Goal: Task Accomplishment & Management: Use online tool/utility

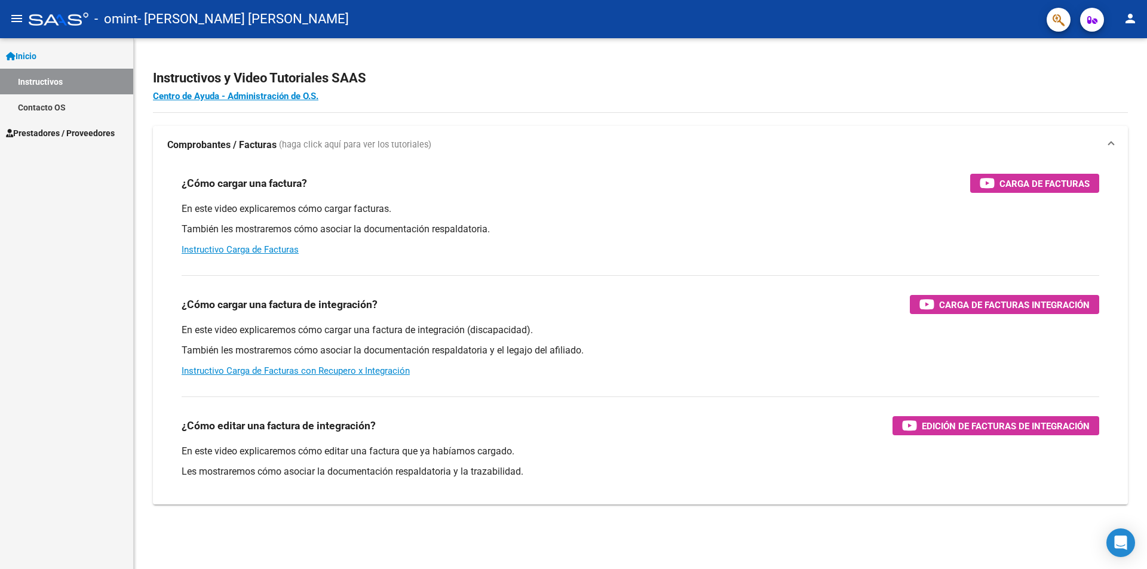
click at [36, 56] on span "Inicio" at bounding box center [21, 56] width 30 height 13
click at [40, 79] on span "Prestadores / Proveedores" at bounding box center [60, 81] width 109 height 13
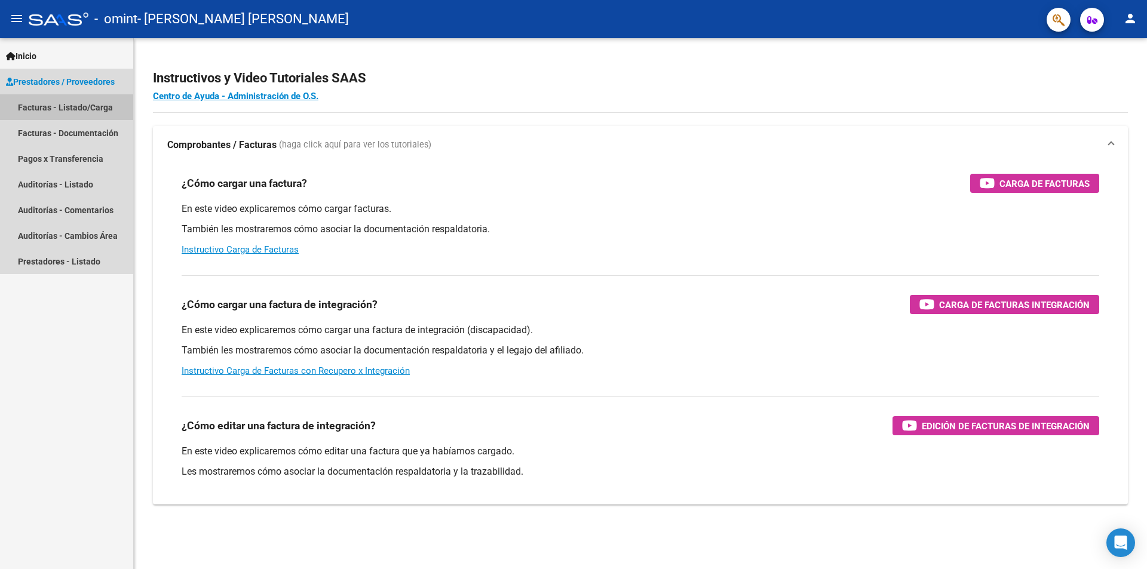
click at [50, 106] on link "Facturas - Listado/Carga" at bounding box center [66, 107] width 133 height 26
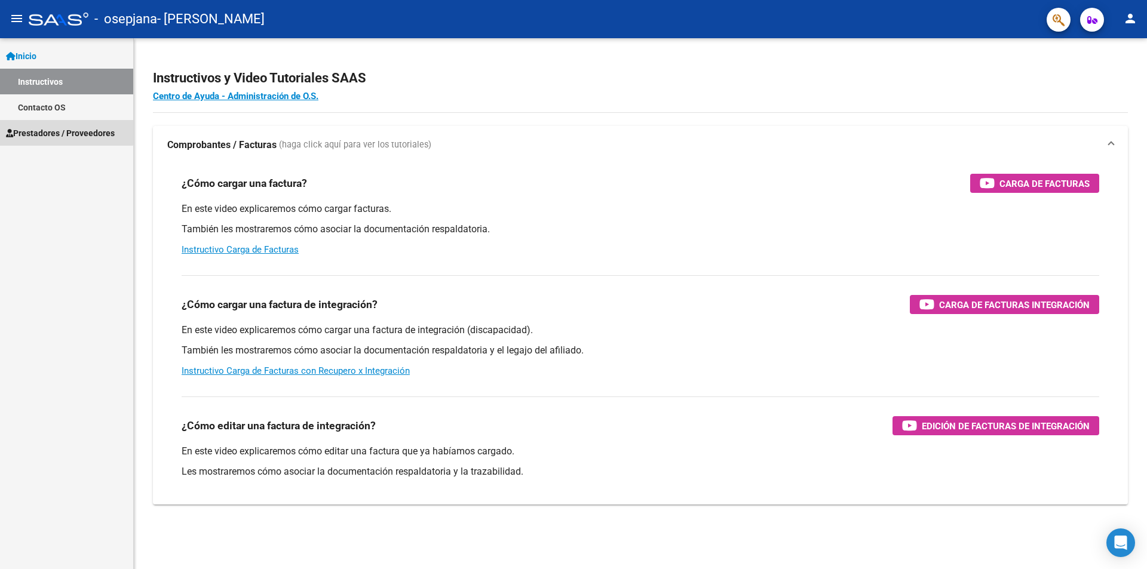
click at [59, 127] on span "Prestadores / Proveedores" at bounding box center [60, 133] width 109 height 13
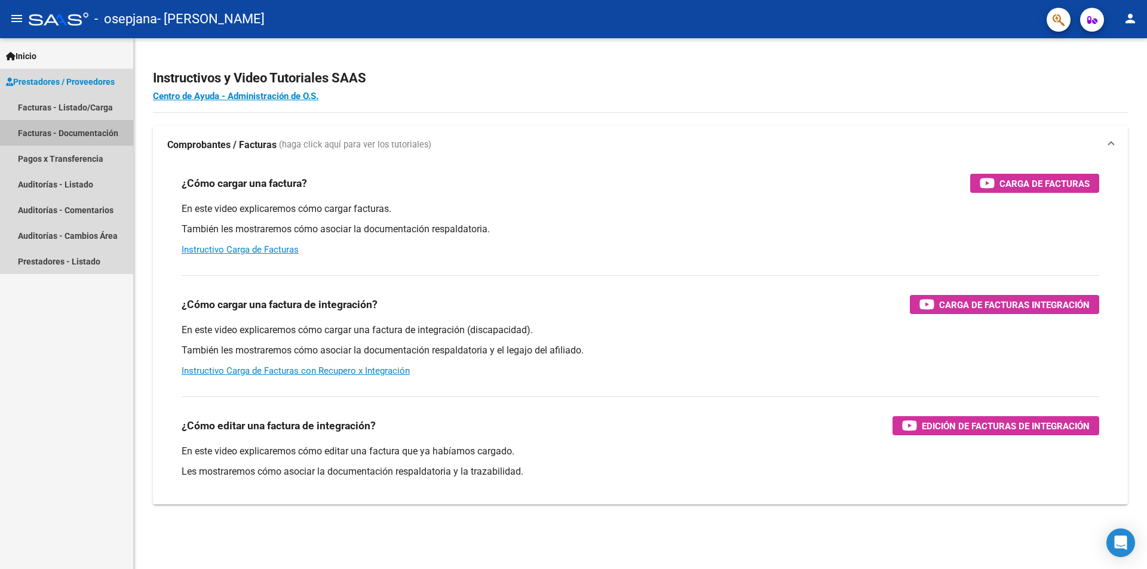
click at [70, 139] on link "Facturas - Documentación" at bounding box center [66, 133] width 133 height 26
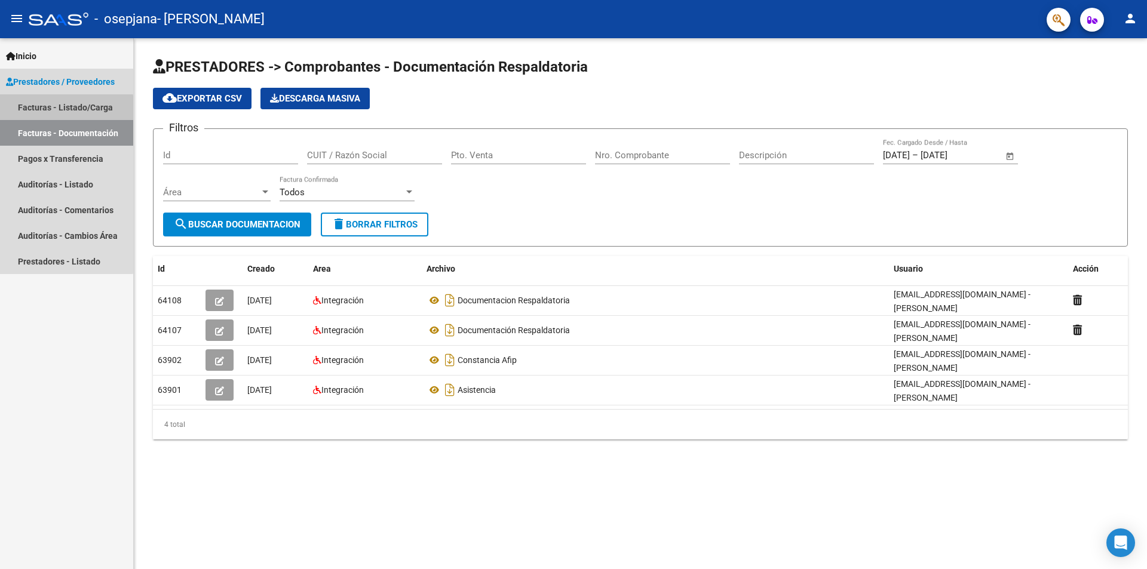
click at [62, 109] on link "Facturas - Listado/Carga" at bounding box center [66, 107] width 133 height 26
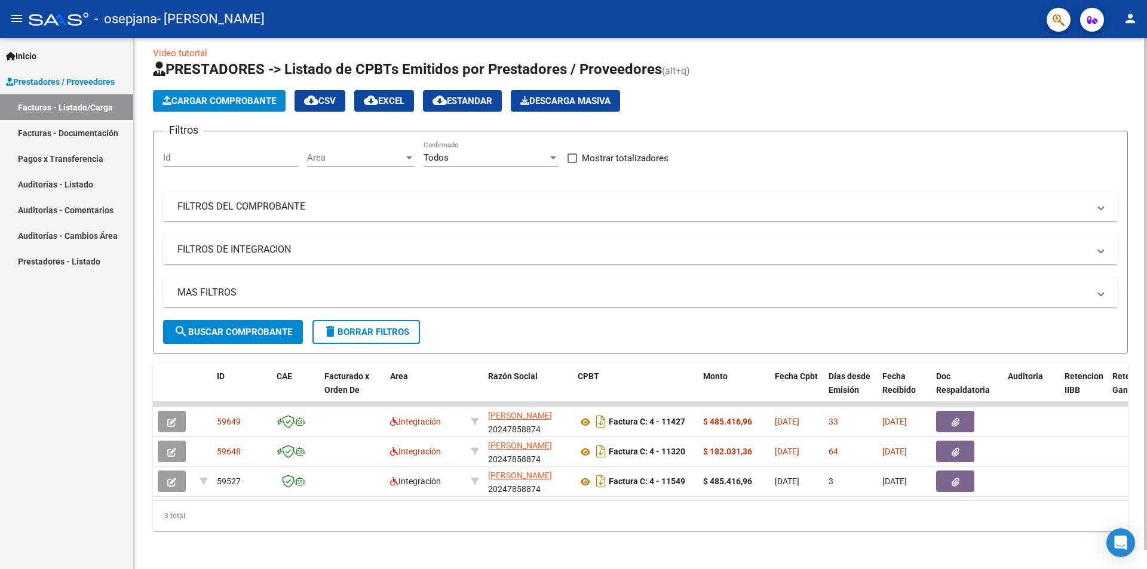
scroll to position [20, 0]
